Goal: Find specific page/section: Find specific page/section

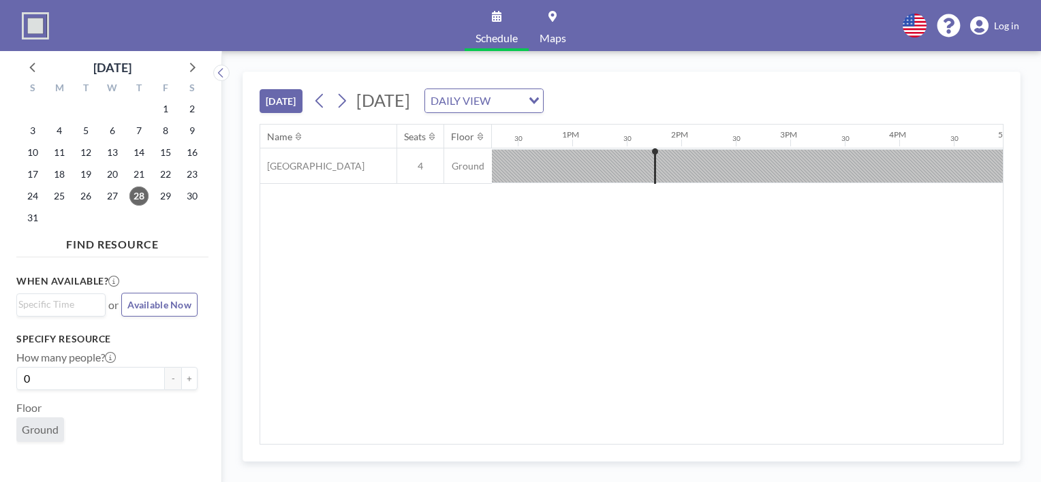
scroll to position [0, 1417]
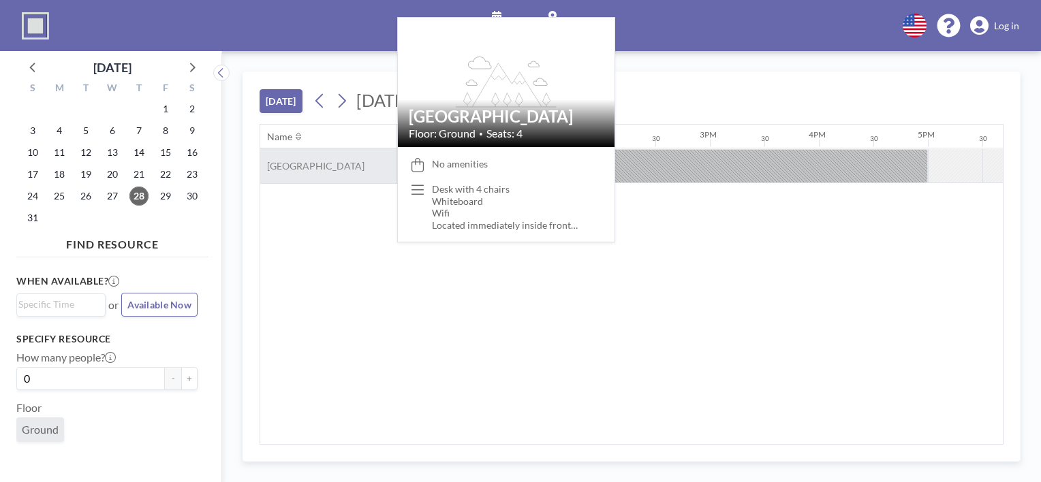
click at [324, 166] on span "[GEOGRAPHIC_DATA]" at bounding box center [312, 166] width 104 height 12
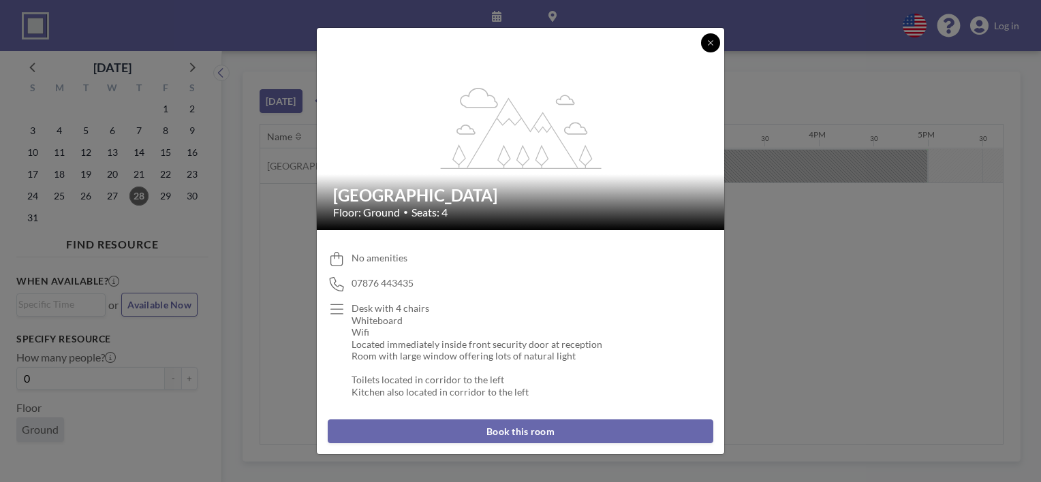
click at [712, 48] on button at bounding box center [710, 42] width 19 height 19
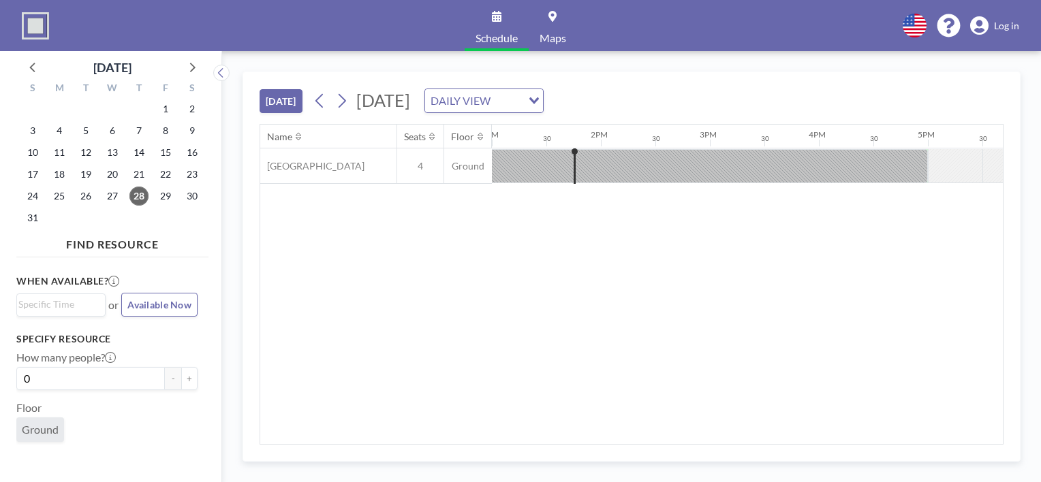
click at [1000, 25] on span "Log in" at bounding box center [1006, 26] width 25 height 12
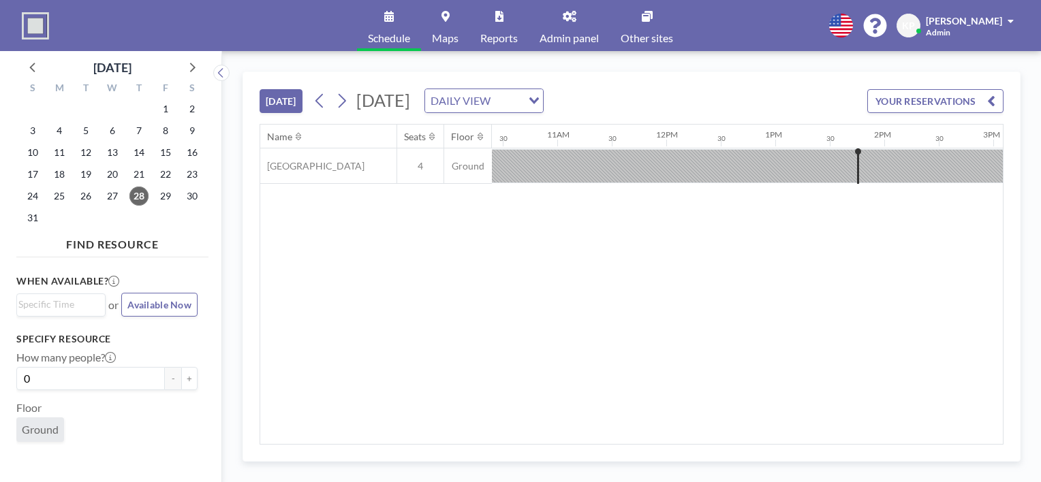
scroll to position [0, 1417]
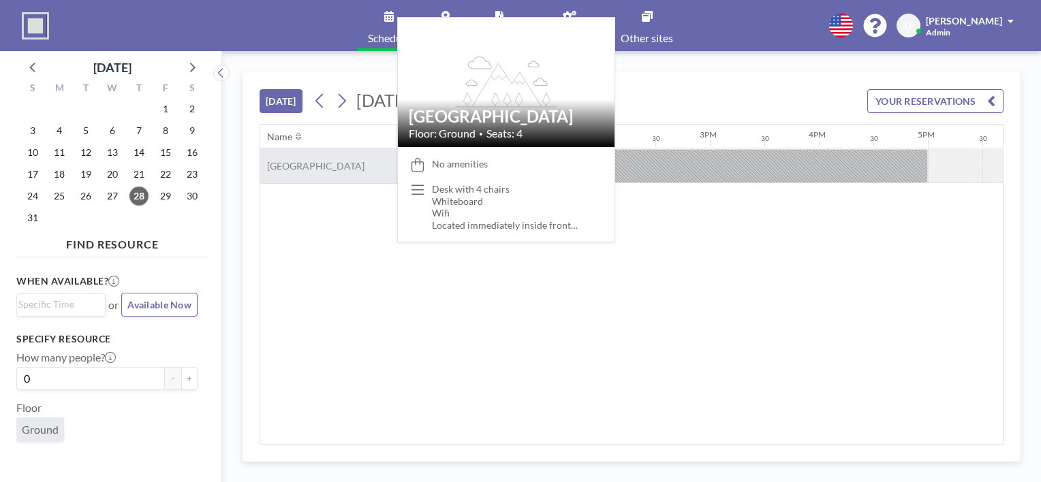
click at [289, 162] on span "[GEOGRAPHIC_DATA]" at bounding box center [312, 166] width 104 height 12
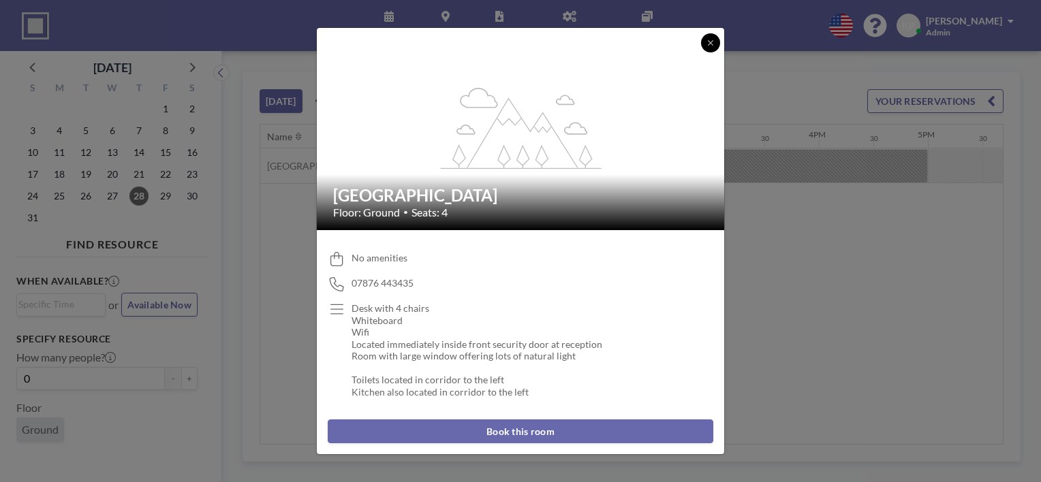
click at [712, 44] on icon at bounding box center [711, 43] width 8 height 8
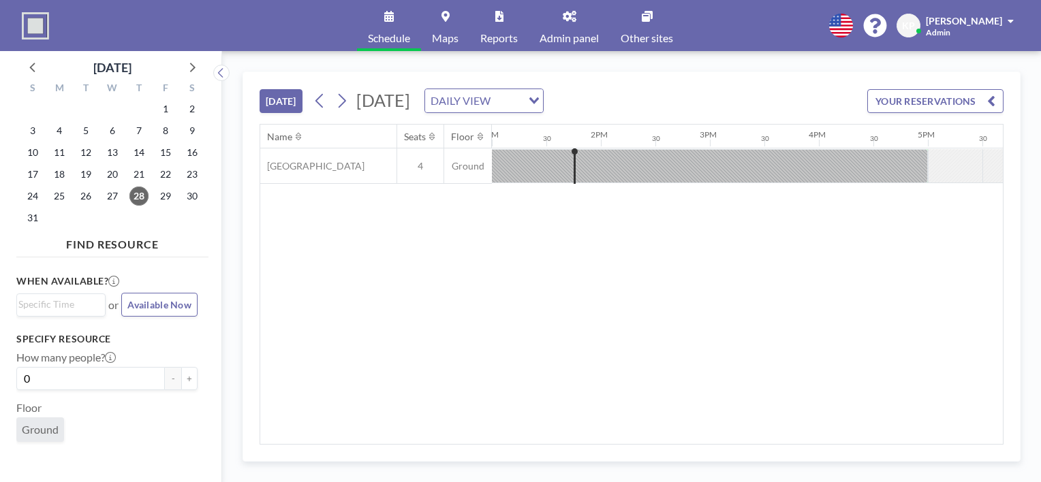
click at [571, 15] on icon at bounding box center [570, 16] width 14 height 11
